Goal: Check status: Check status

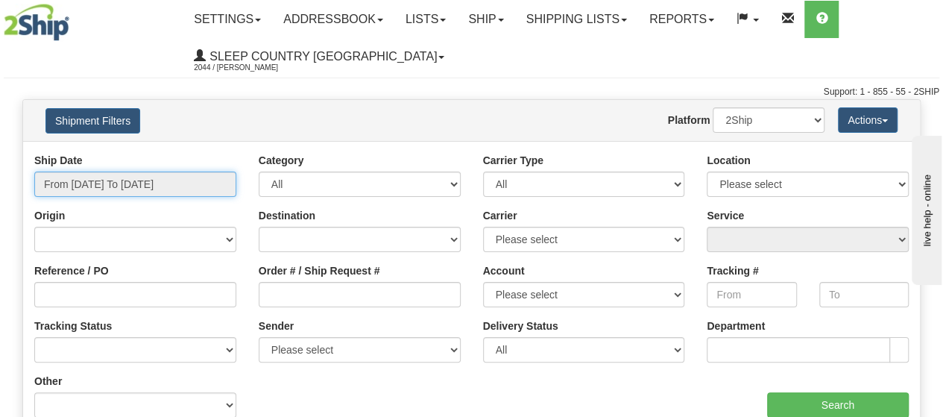
click at [124, 180] on input "From [DATE] To [DATE]" at bounding box center [135, 183] width 202 height 25
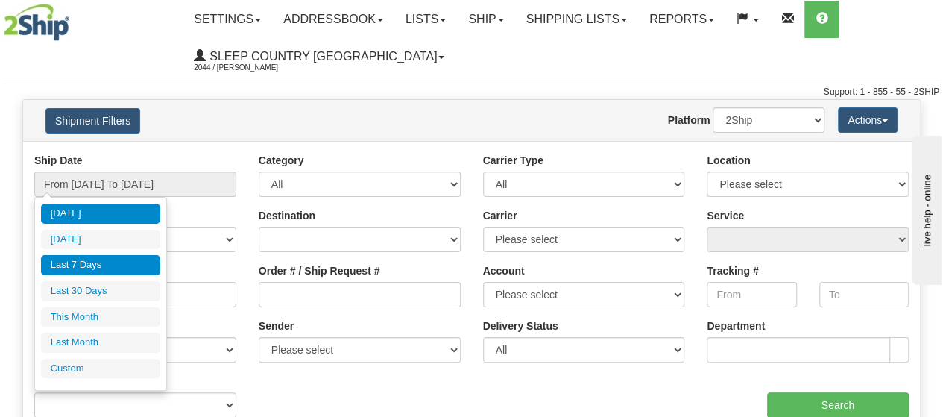
click at [86, 269] on li "Last 7 Days" at bounding box center [100, 265] width 119 height 20
type input "From [DATE] To [DATE]"
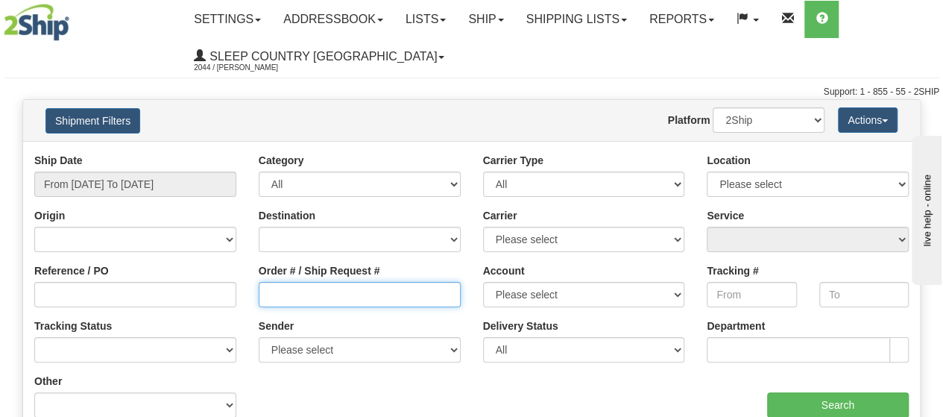
click at [286, 297] on input "Order # / Ship Request #" at bounding box center [360, 294] width 202 height 25
paste input "9000I053450"
type input "9000I053450"
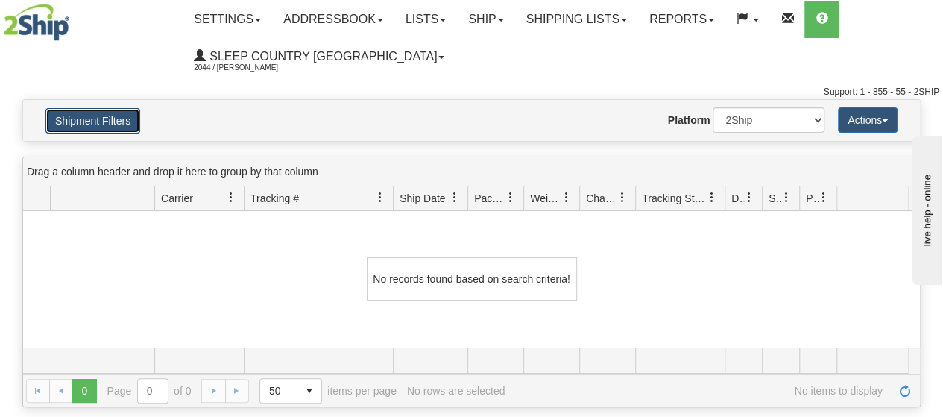
click at [112, 120] on button "Shipment Filters" at bounding box center [92, 120] width 95 height 25
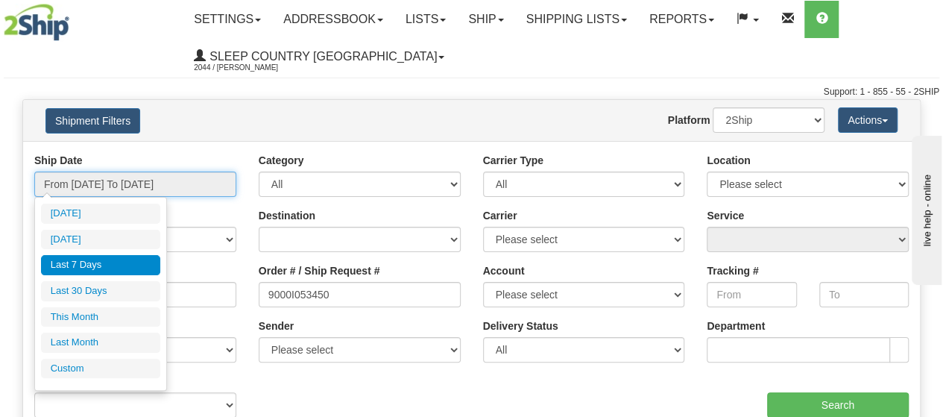
click at [104, 184] on input "From [DATE] To [DATE]" at bounding box center [135, 183] width 202 height 25
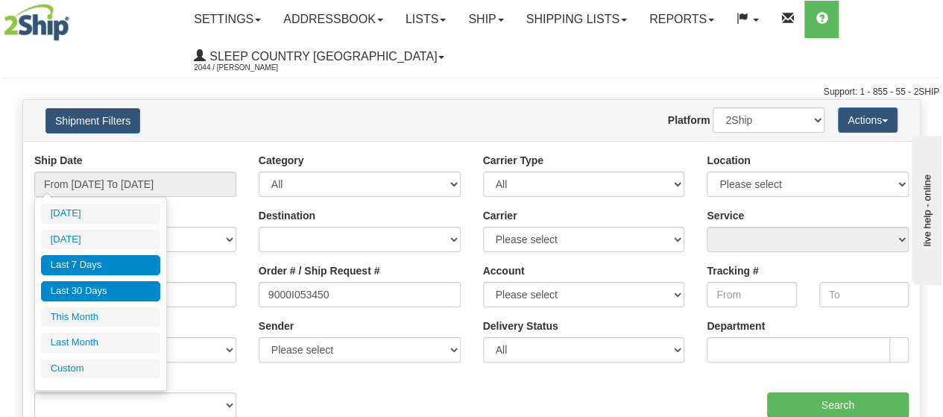
click at [78, 297] on li "Last 30 Days" at bounding box center [100, 291] width 119 height 20
type input "From [DATE] To [DATE]"
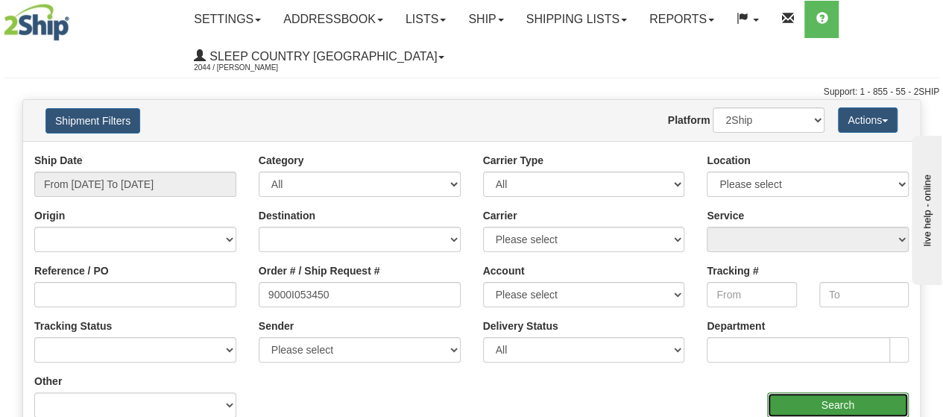
click at [812, 402] on input "Search" at bounding box center [838, 404] width 142 height 25
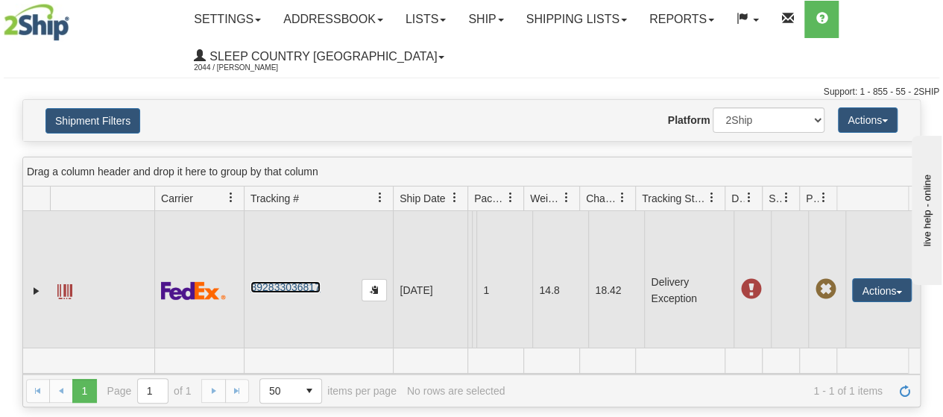
click at [284, 281] on link "392833036817" at bounding box center [284, 287] width 69 height 12
